Goal: Contribute content

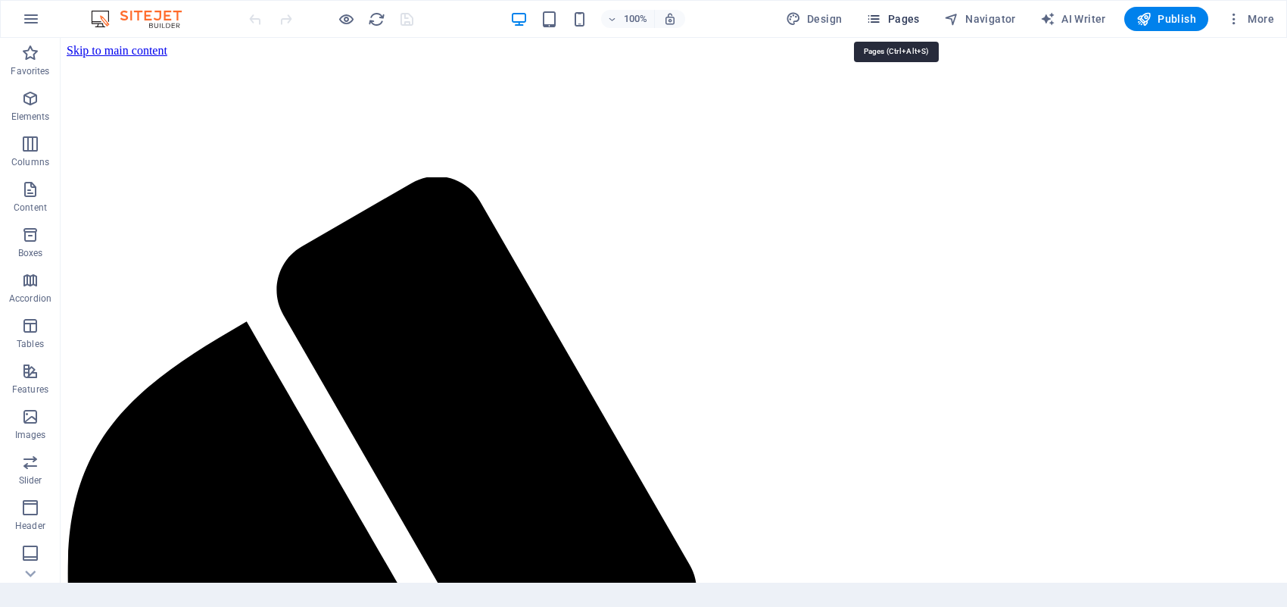
click at [896, 20] on span "Pages" at bounding box center [892, 18] width 53 height 15
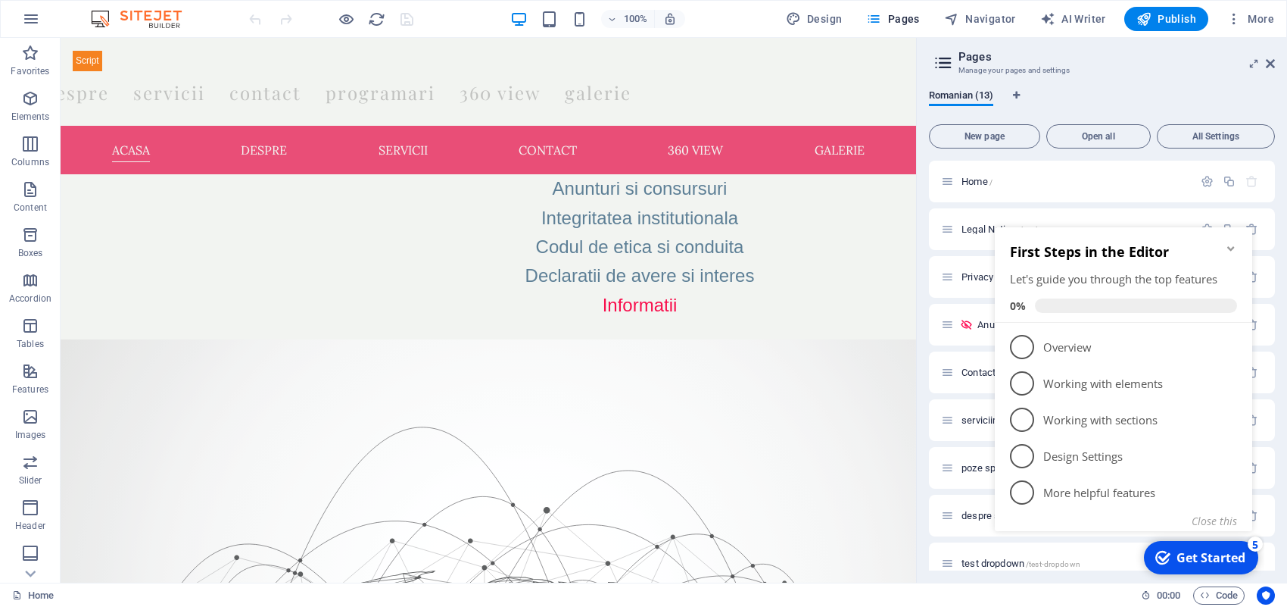
click at [1231, 248] on icon "Minimize checklist" at bounding box center [1231, 248] width 12 height 12
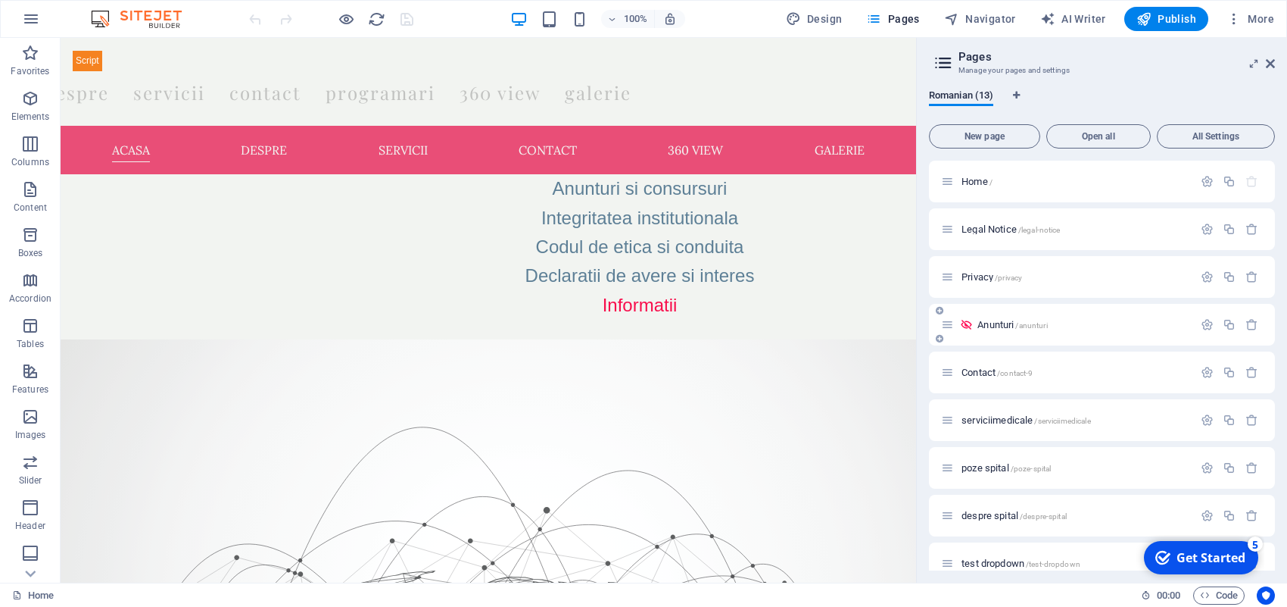
click at [997, 322] on span "Anunturi /anunturi" at bounding box center [1013, 324] width 70 height 11
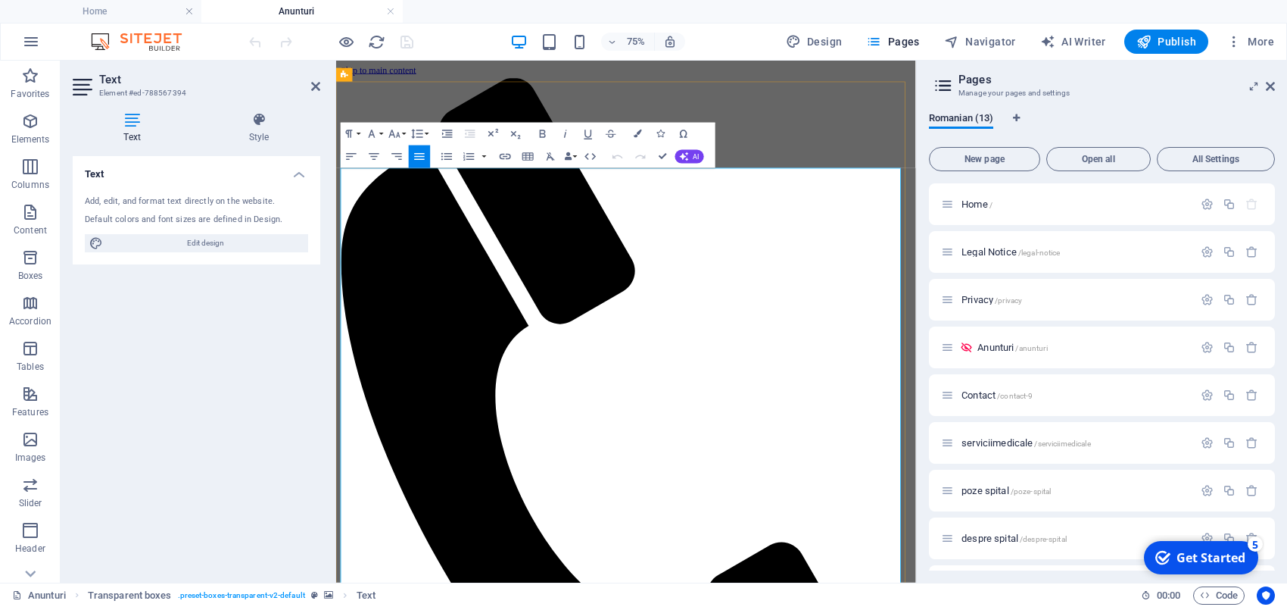
drag, startPoint x: 616, startPoint y: 271, endPoint x: 346, endPoint y: 277, distance: 269.7
click at [510, 151] on icon "button" at bounding box center [505, 157] width 14 height 14
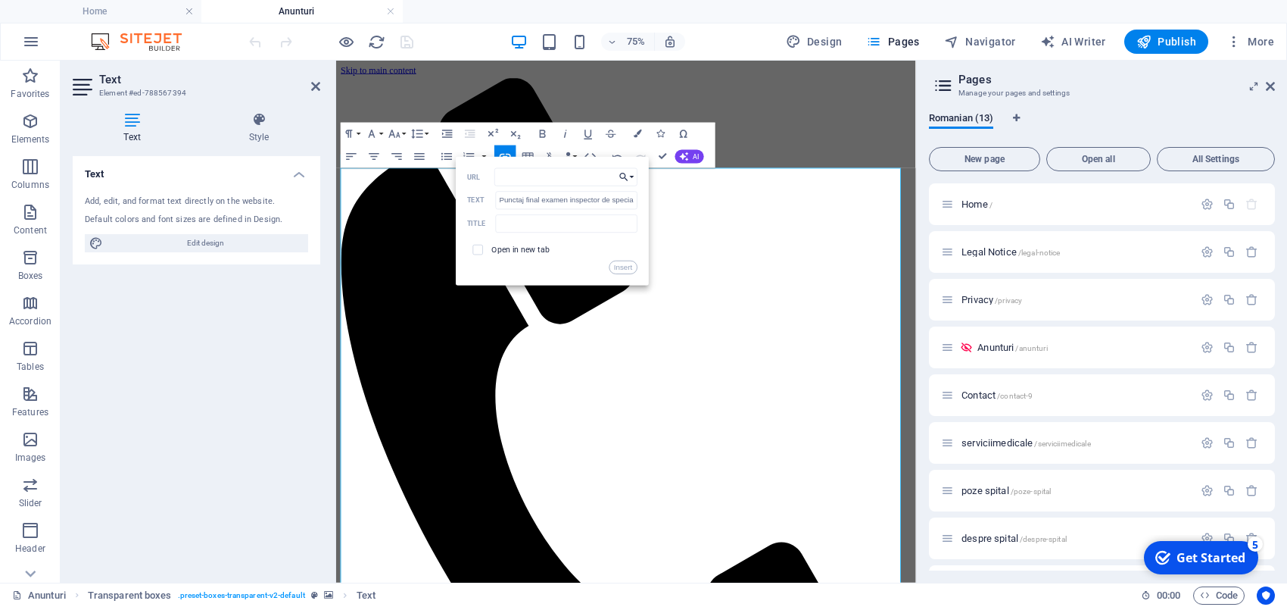
click at [634, 179] on button "Choose Link" at bounding box center [627, 177] width 22 height 18
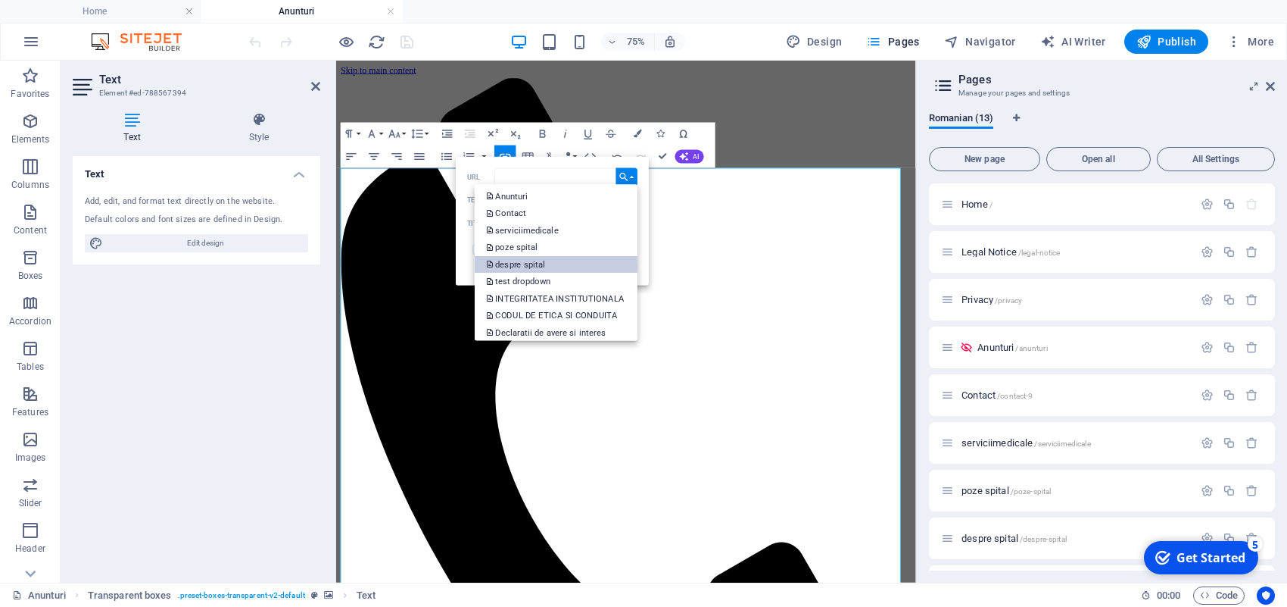
scroll to position [99, 0]
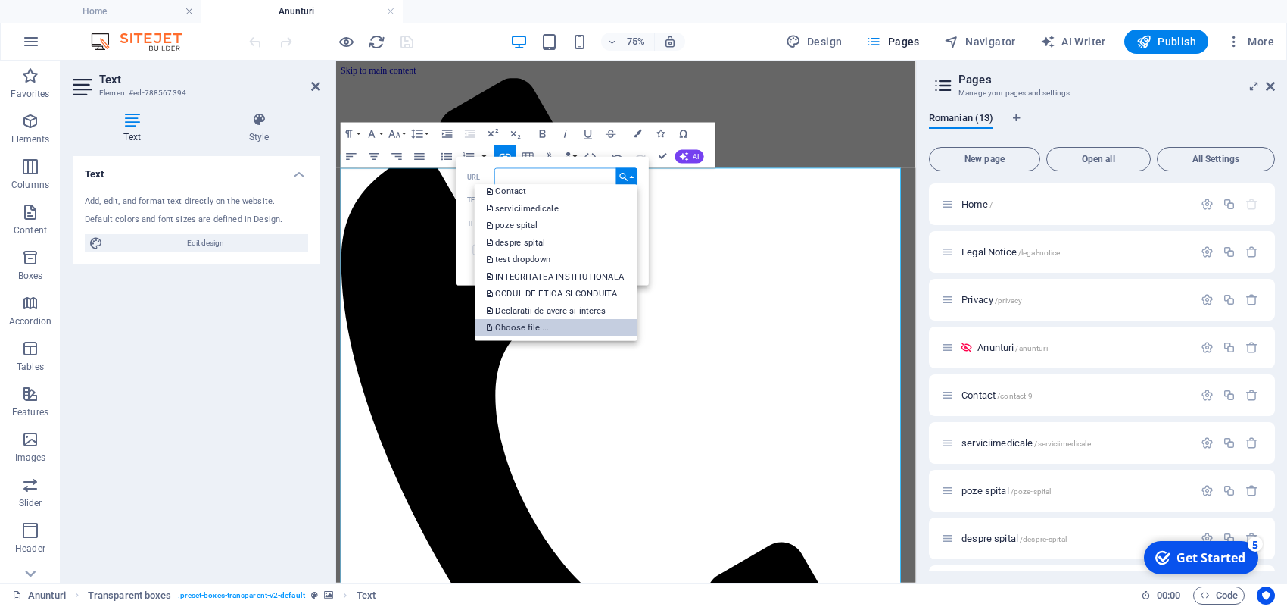
click at [541, 324] on p "Choose file ..." at bounding box center [518, 327] width 65 height 17
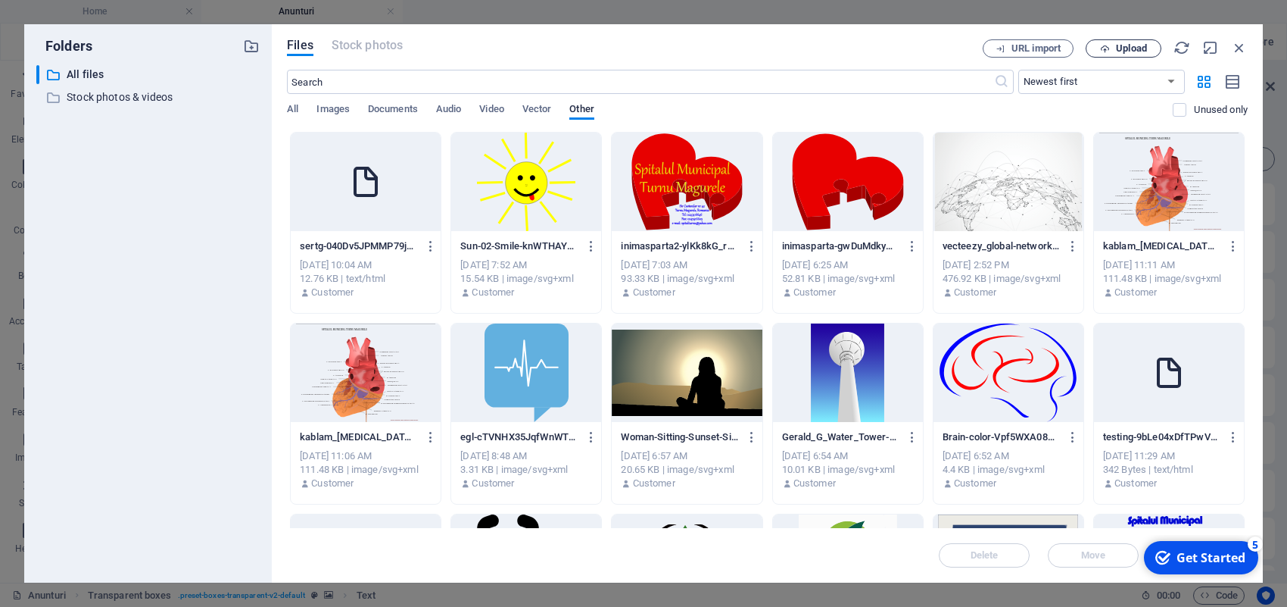
click at [1125, 45] on span "Upload" at bounding box center [1131, 48] width 31 height 9
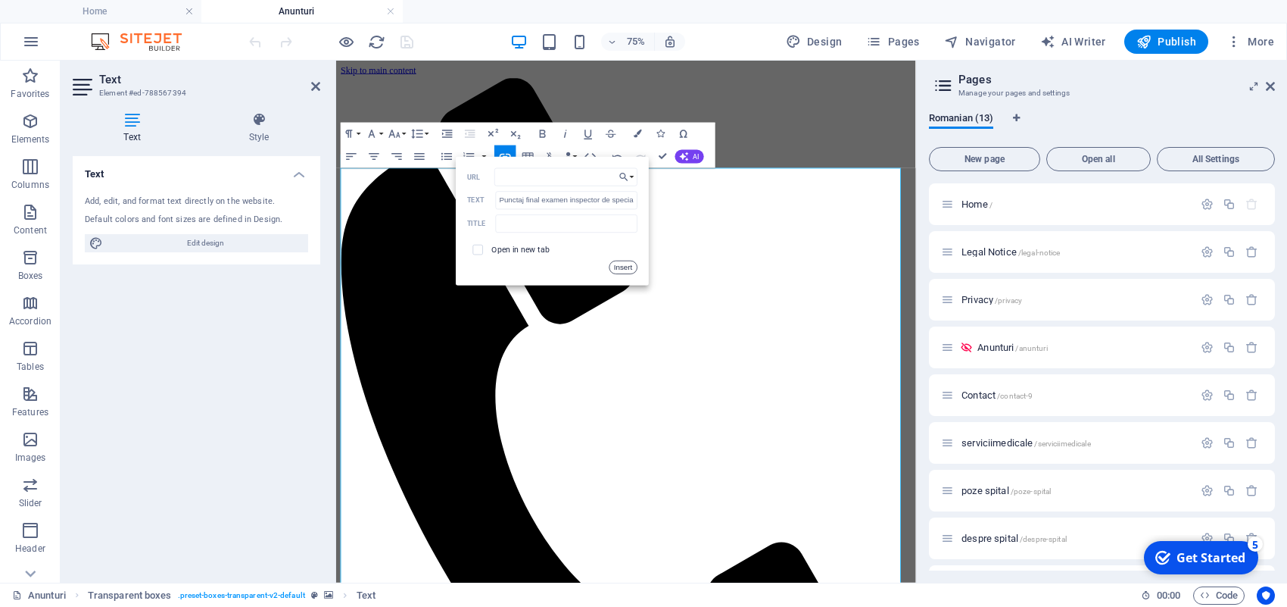
click at [632, 264] on button "Insert" at bounding box center [623, 268] width 29 height 14
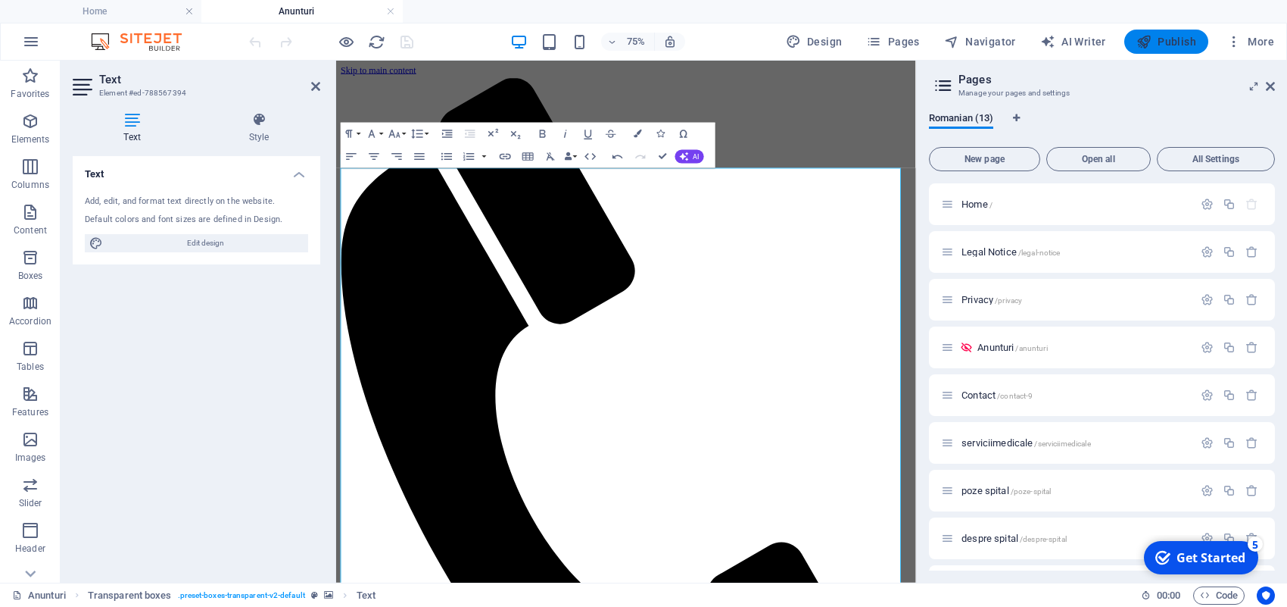
click at [1178, 43] on span "Publish" at bounding box center [1167, 41] width 60 height 15
